Goal: Transaction & Acquisition: Book appointment/travel/reservation

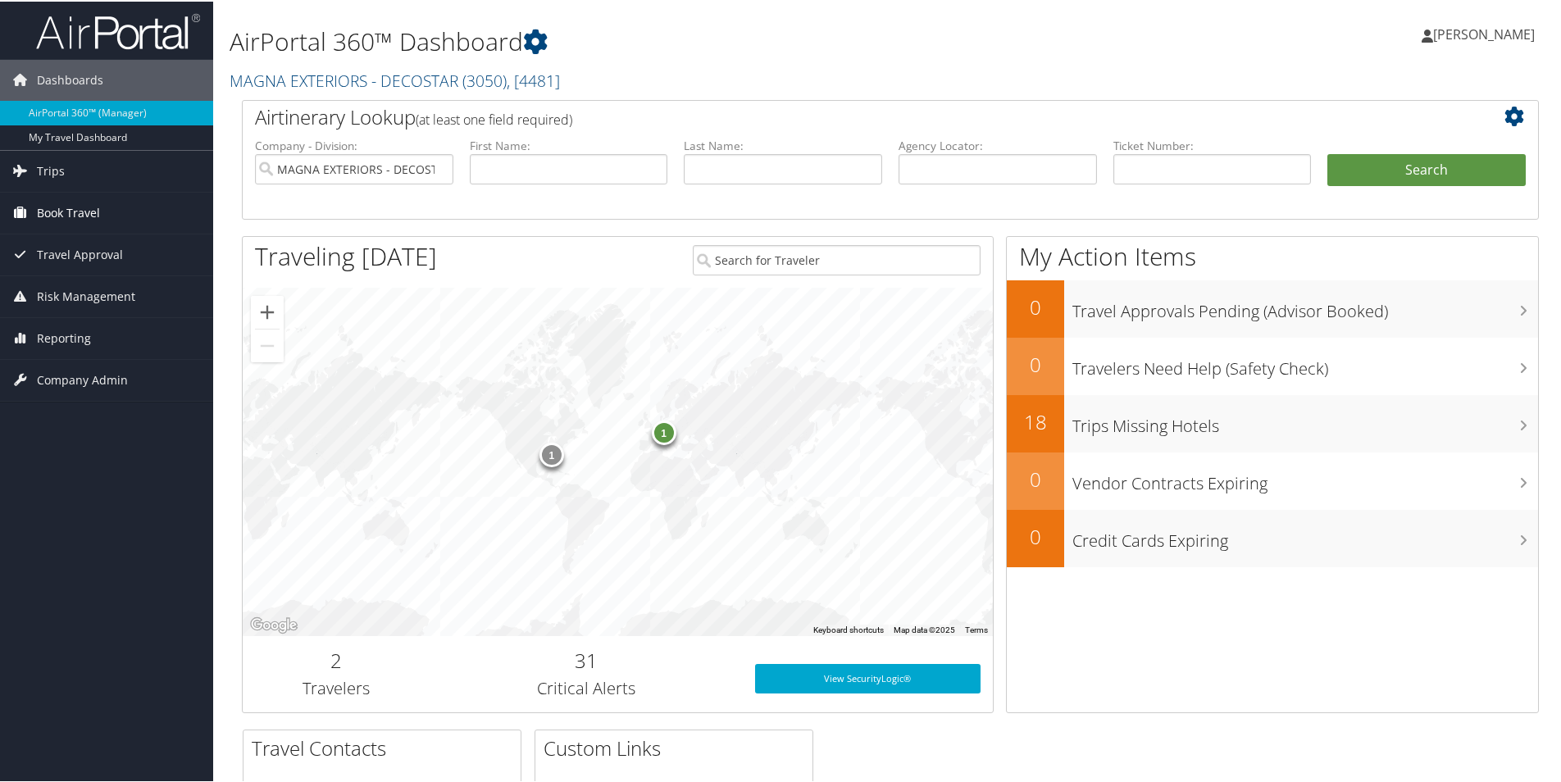
click at [78, 214] on span "Book Travel" at bounding box center [68, 211] width 63 height 41
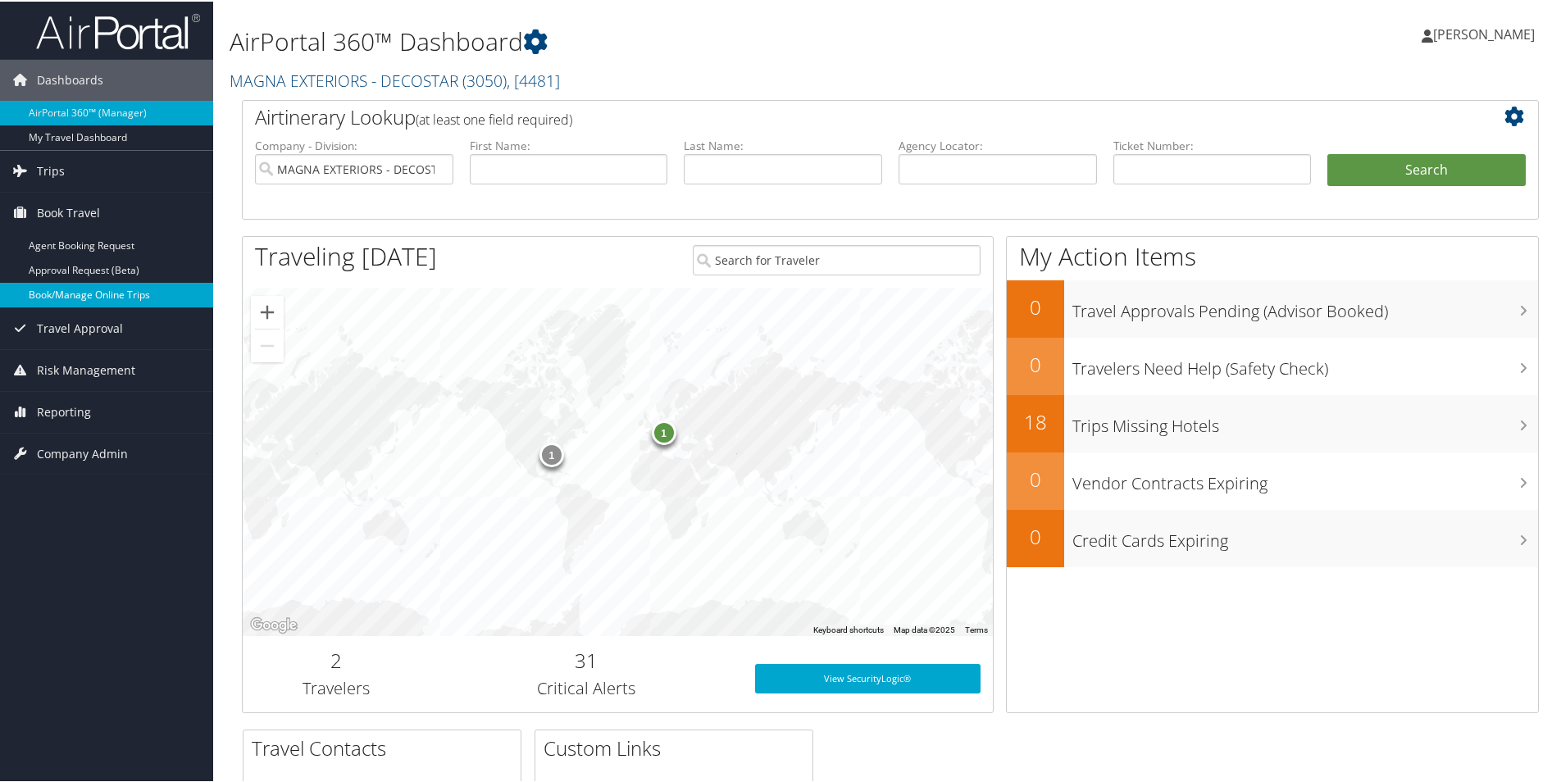
click at [111, 289] on link "Book/Manage Online Trips" at bounding box center [106, 293] width 213 height 25
